Goal: Find specific page/section

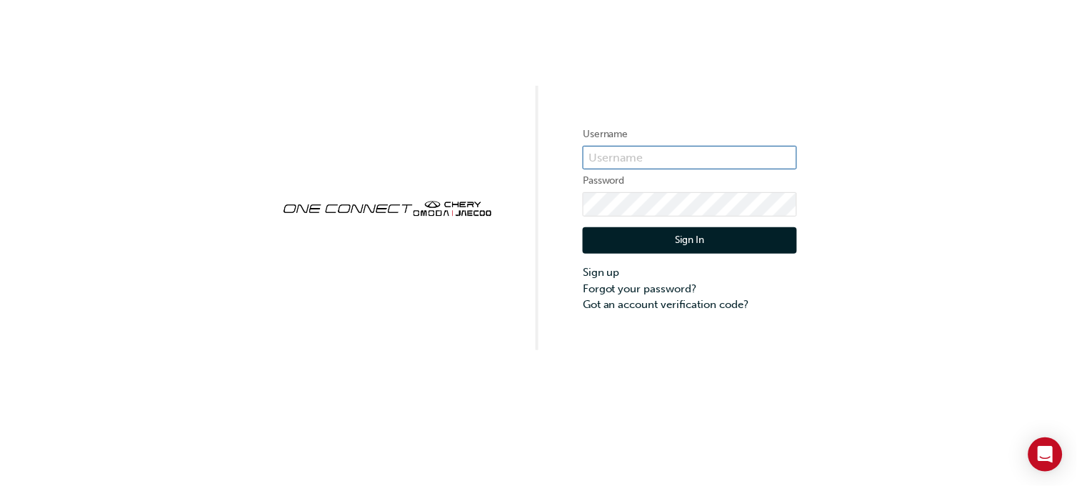
type input "cma0039"
click at [689, 244] on button "Sign In" at bounding box center [690, 240] width 214 height 27
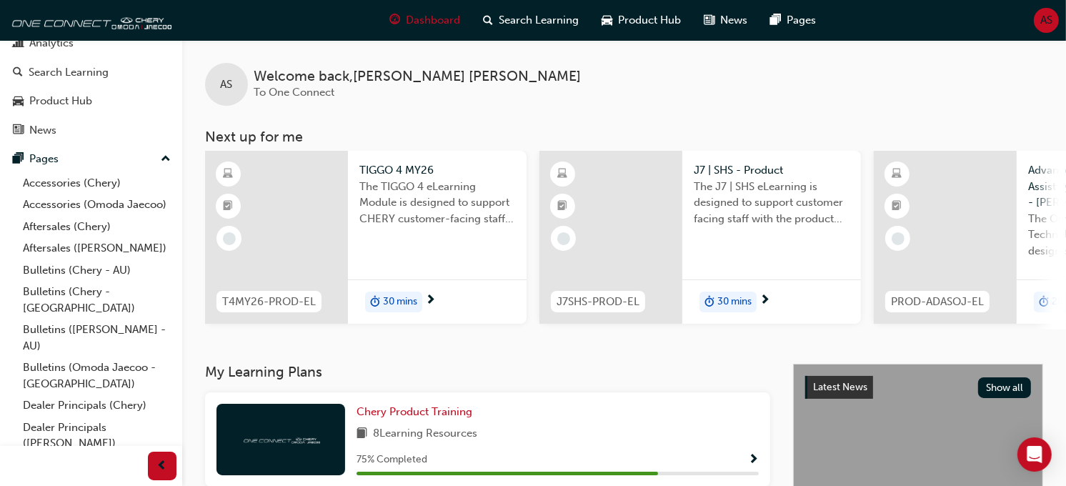
scroll to position [90, 0]
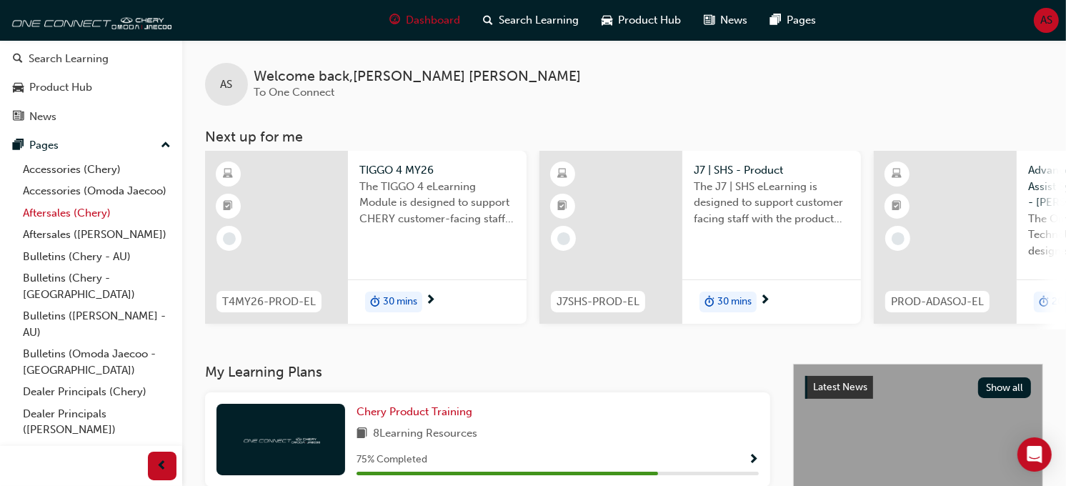
click at [76, 224] on link "Aftersales (Chery)" at bounding box center [96, 213] width 159 height 22
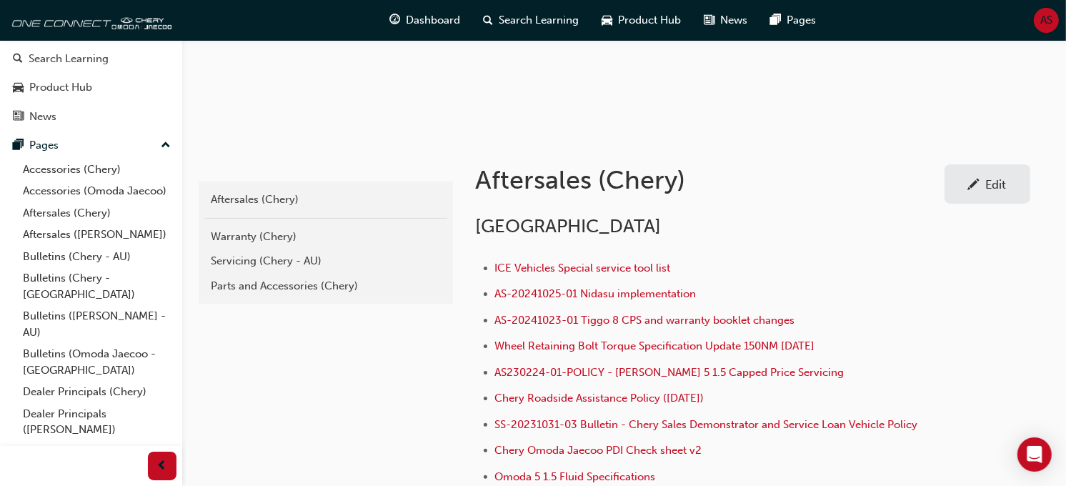
scroll to position [191, 0]
click at [306, 249] on link "Servicing (Chery - AU)" at bounding box center [325, 259] width 243 height 25
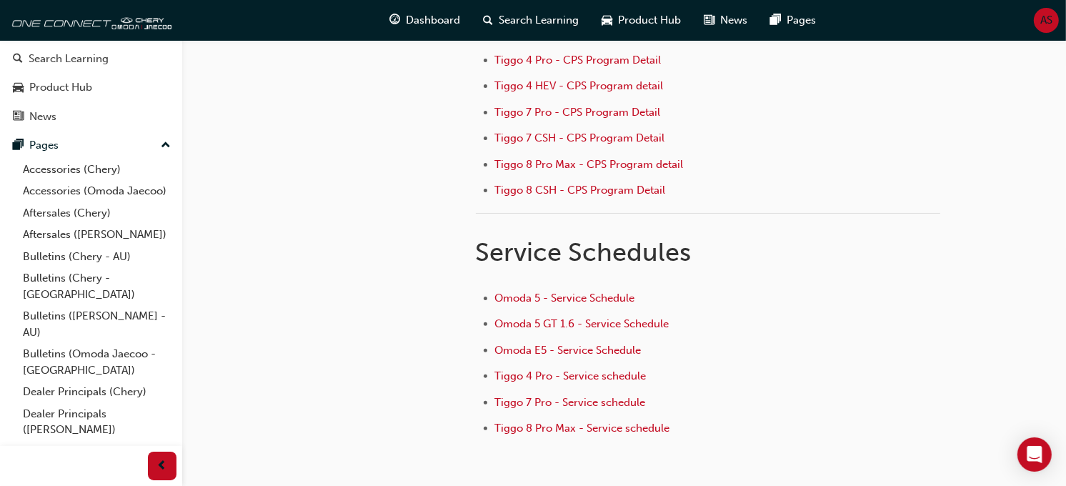
scroll to position [309, 0]
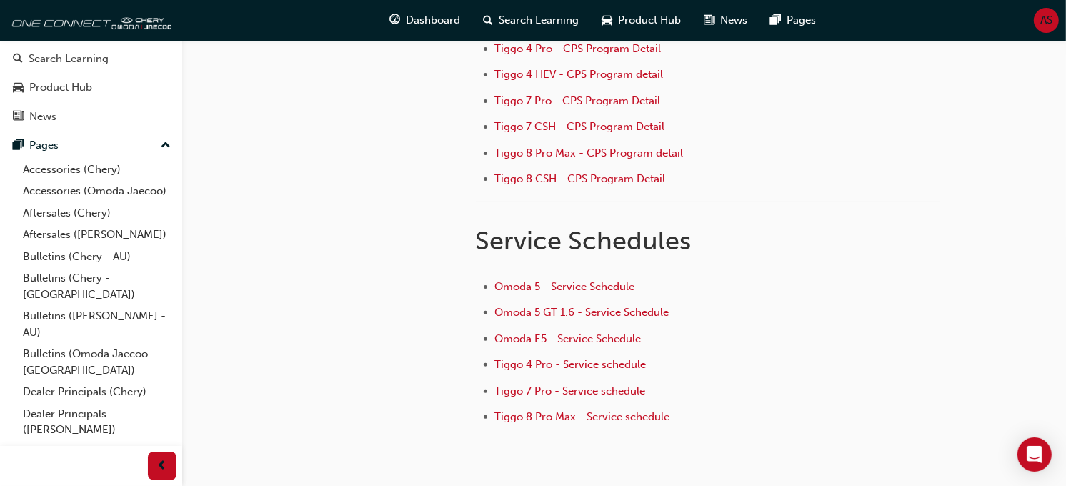
click at [646, 324] on li "Omoda 5 GT 1.6 - Service Schedule" at bounding box center [717, 314] width 445 height 21
click at [648, 318] on span "Omoda 5 GT 1.6 - Service Schedule" at bounding box center [582, 312] width 174 height 13
